Goal: Task Accomplishment & Management: Manage account settings

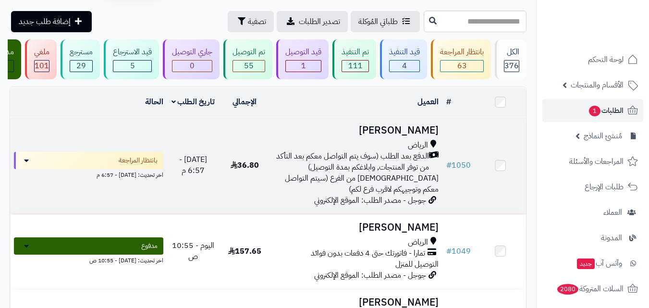
scroll to position [48, 0]
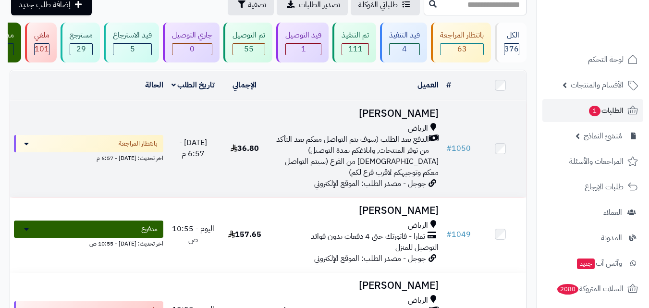
click at [326, 161] on span "[DEMOGRAPHIC_DATA] من الفرع (سيتم التواصل معكم وتوجيهكم لاقرب فرع لكم)" at bounding box center [362, 167] width 154 height 23
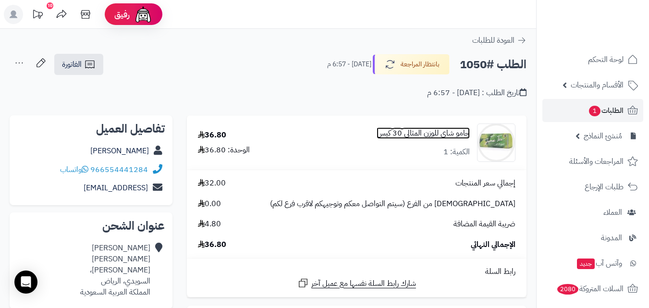
click at [460, 135] on link "جامو شاي للوزن المثالي 30 كيس" at bounding box center [422, 133] width 93 height 11
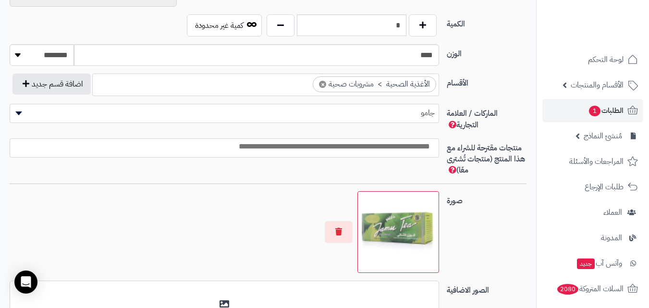
scroll to position [706, 0]
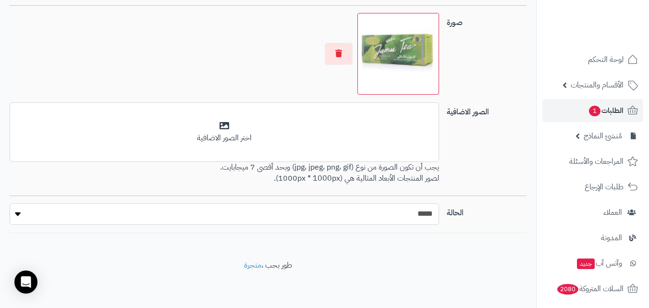
click at [415, 218] on select "***** ****" at bounding box center [224, 214] width 429 height 22
select select "*"
click at [10, 203] on select "***** ****" at bounding box center [224, 214] width 429 height 22
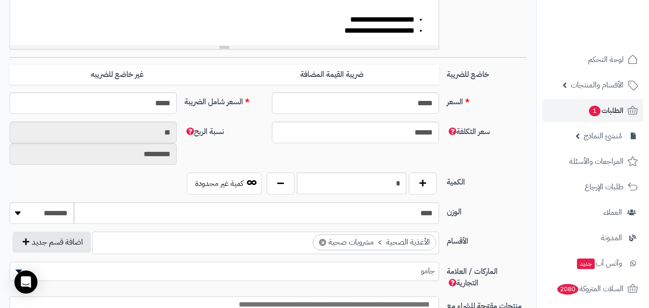
scroll to position [34, 0]
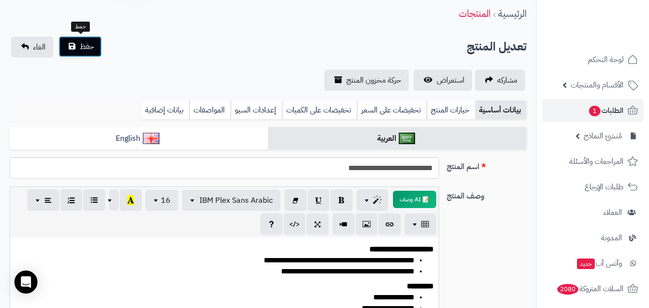
click at [73, 53] on button "حفظ" at bounding box center [80, 46] width 43 height 21
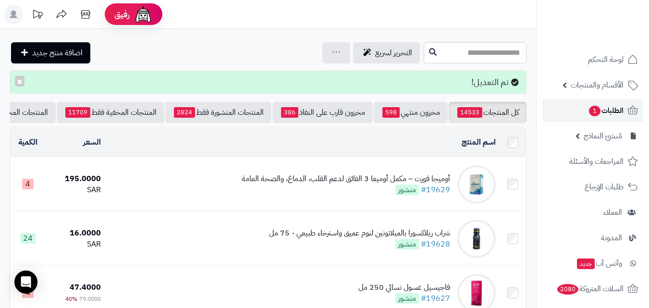
click at [594, 112] on span "1" at bounding box center [595, 111] width 12 height 11
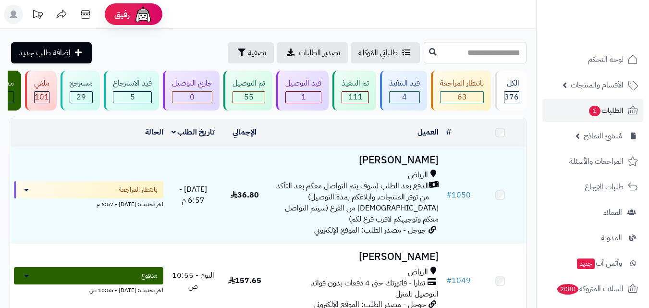
click at [423, 194] on span "الدفع بعد الطلب (سوف يتم التواصل معكم بعد التأكد من توفر المنتجات, وابلاغكم بمد…" at bounding box center [351, 192] width 155 height 22
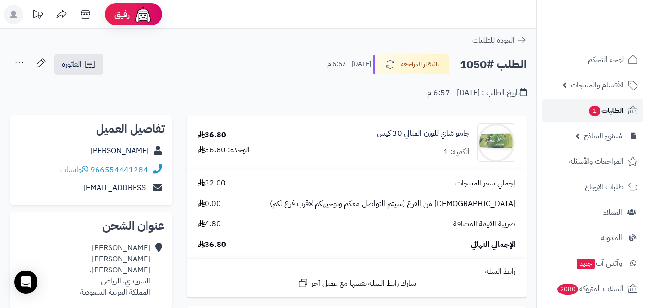
click at [604, 112] on span "الطلبات 1" at bounding box center [606, 110] width 36 height 13
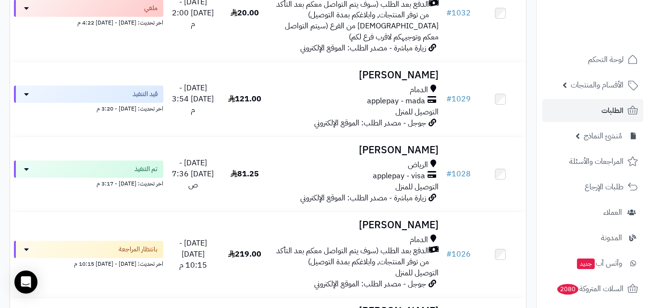
scroll to position [912, 0]
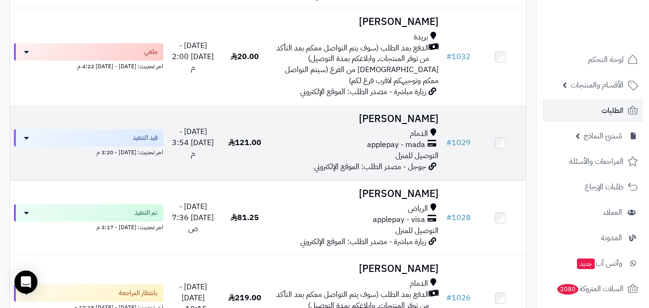
click at [428, 161] on span "التوصيل للمنزل" at bounding box center [416, 156] width 43 height 12
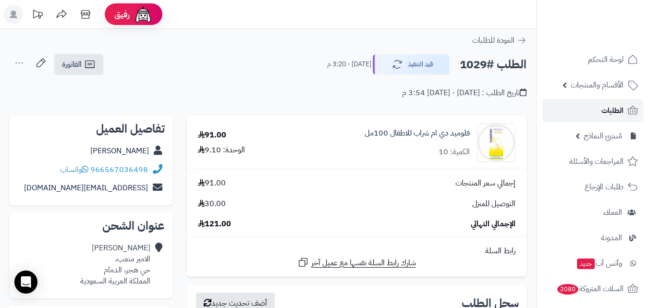
click at [594, 111] on link "الطلبات" at bounding box center [592, 110] width 101 height 23
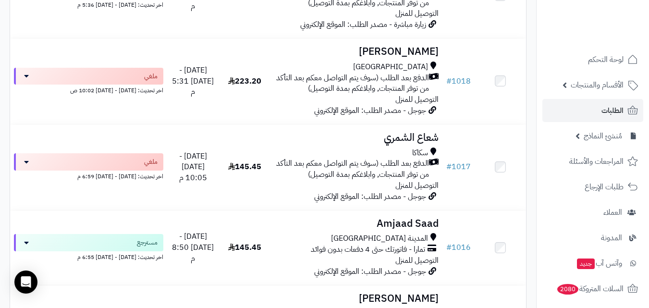
scroll to position [1296, 0]
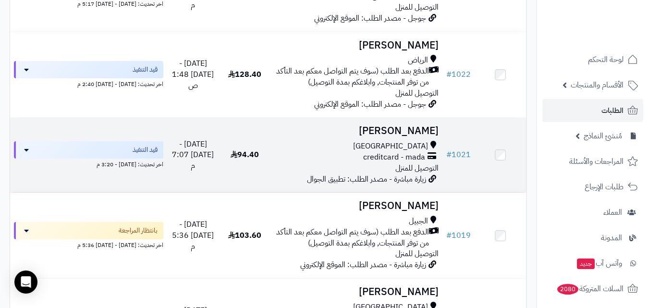
click at [421, 152] on span "مكة المكرمة" at bounding box center [390, 146] width 75 height 11
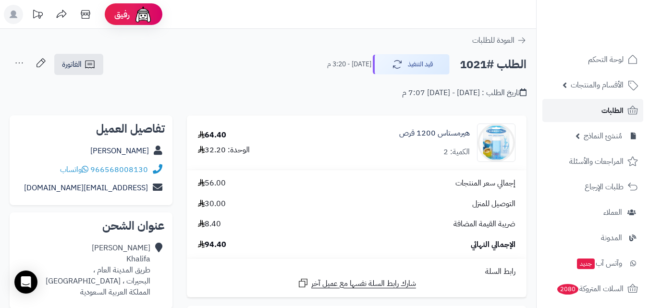
click at [594, 111] on link "الطلبات" at bounding box center [592, 110] width 101 height 23
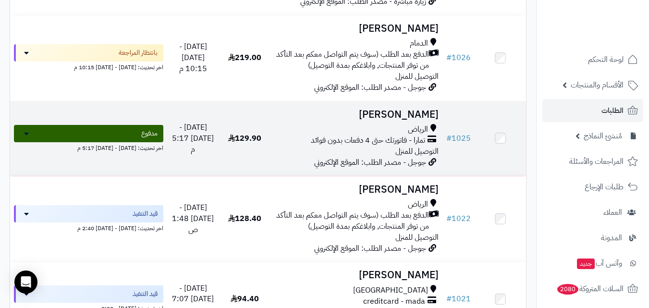
scroll to position [1296, 0]
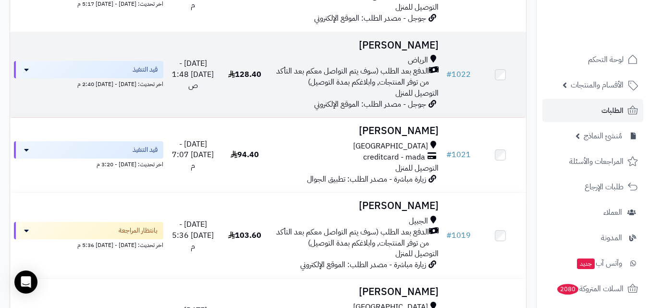
click at [426, 85] on span "الدفع بعد الطلب (سوف يتم التواصل معكم بعد التأكد من توفر المنتجات, وابلاغكم بمد…" at bounding box center [351, 77] width 155 height 22
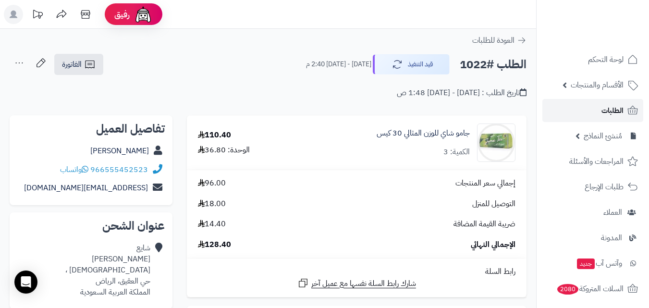
click at [619, 107] on span "الطلبات" at bounding box center [612, 110] width 22 height 13
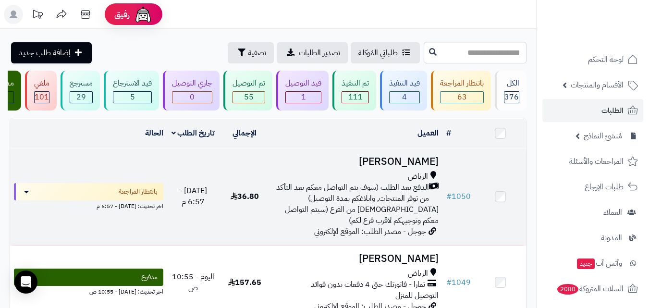
click at [417, 177] on span "الرياض" at bounding box center [418, 176] width 20 height 11
